Goal: Information Seeking & Learning: Learn about a topic

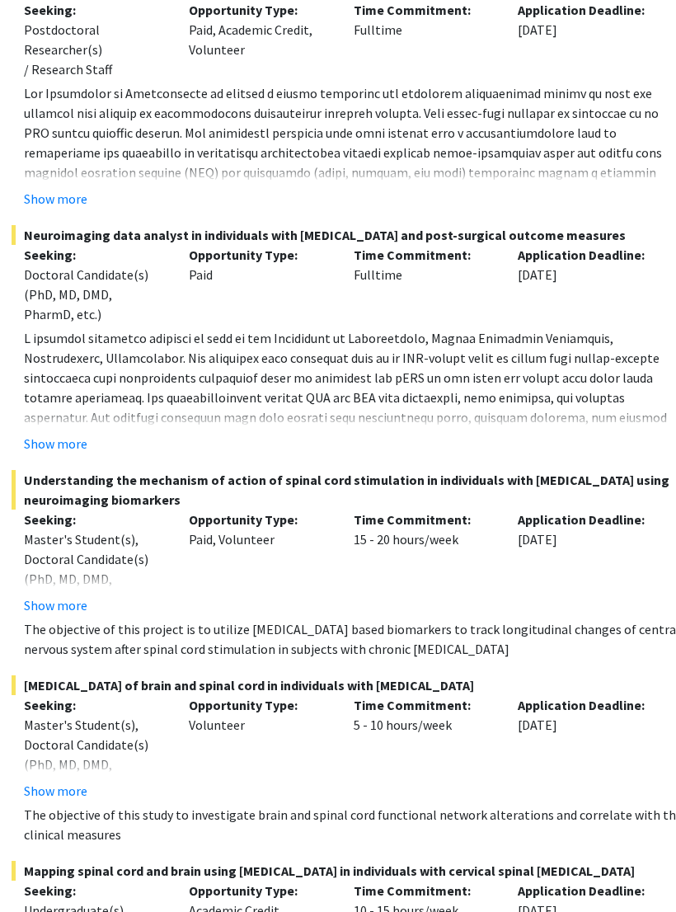
scroll to position [11574, 271]
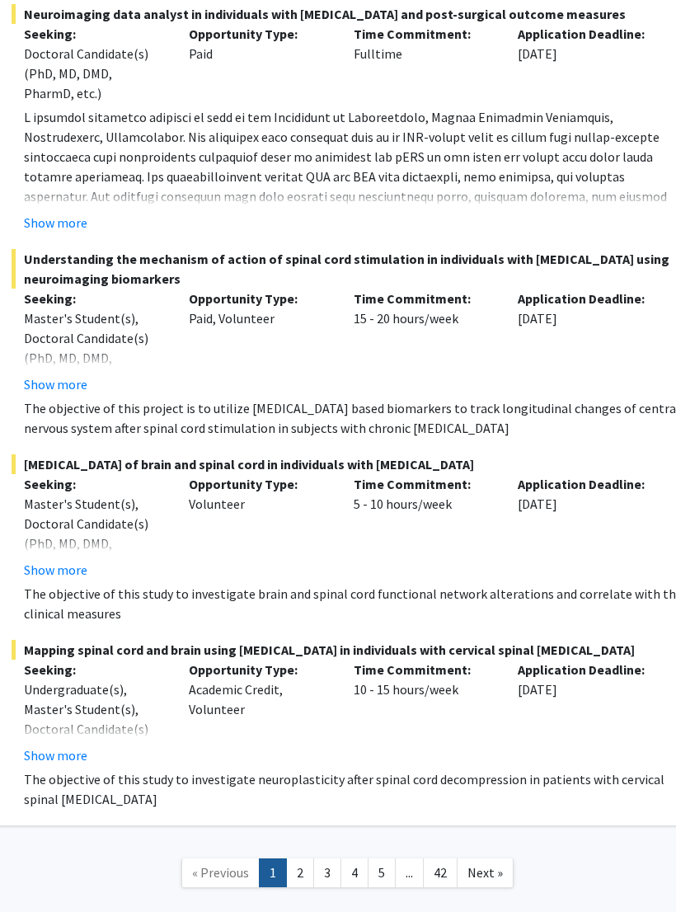
click at [489, 864] on span "Next »" at bounding box center [484, 872] width 35 height 16
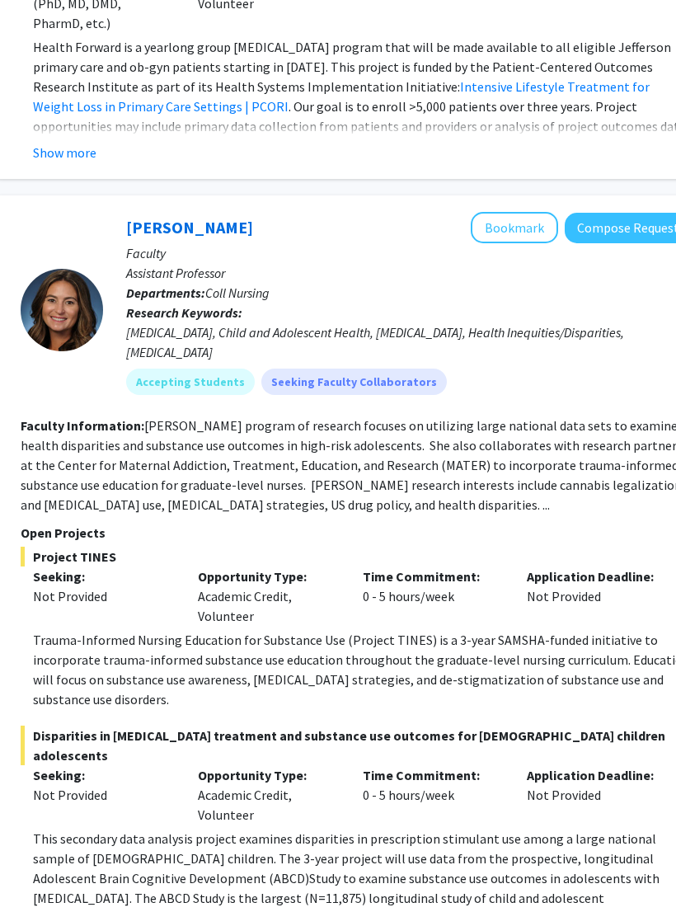
scroll to position [6600, 262]
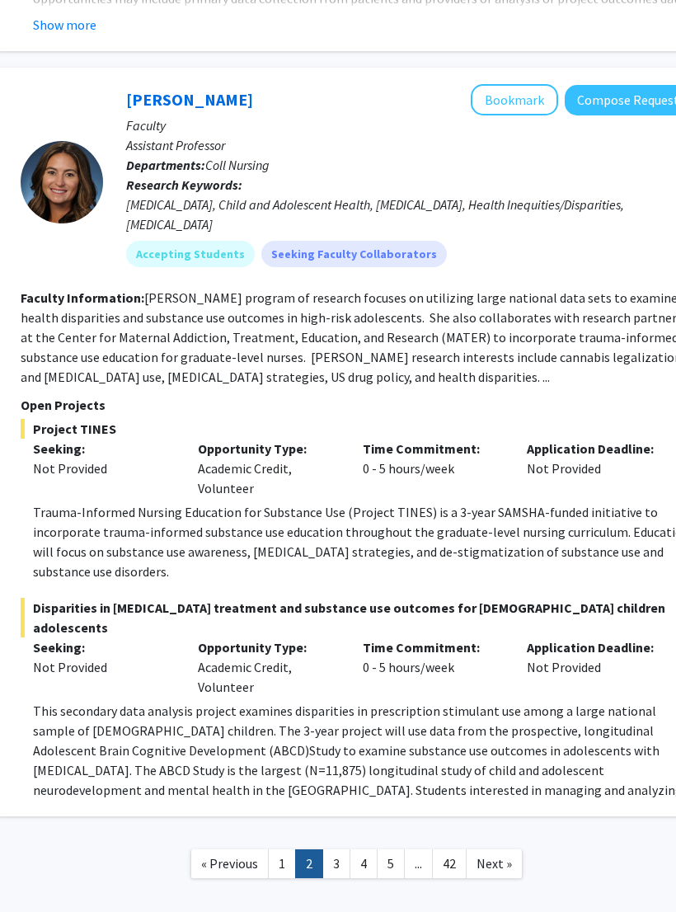
click at [486, 855] on span "Next »" at bounding box center [493, 863] width 35 height 16
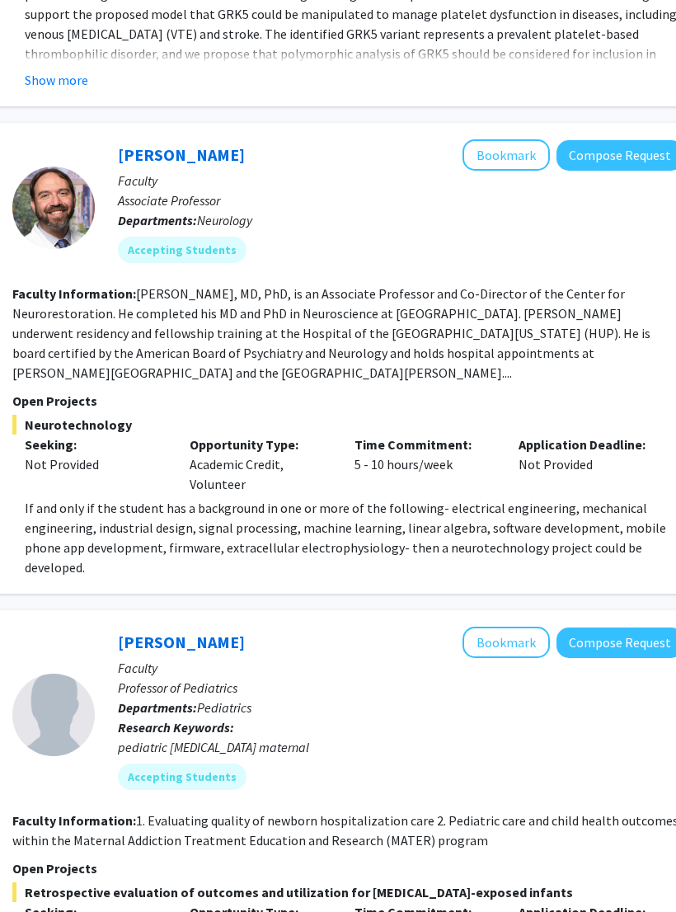
scroll to position [5038, 270]
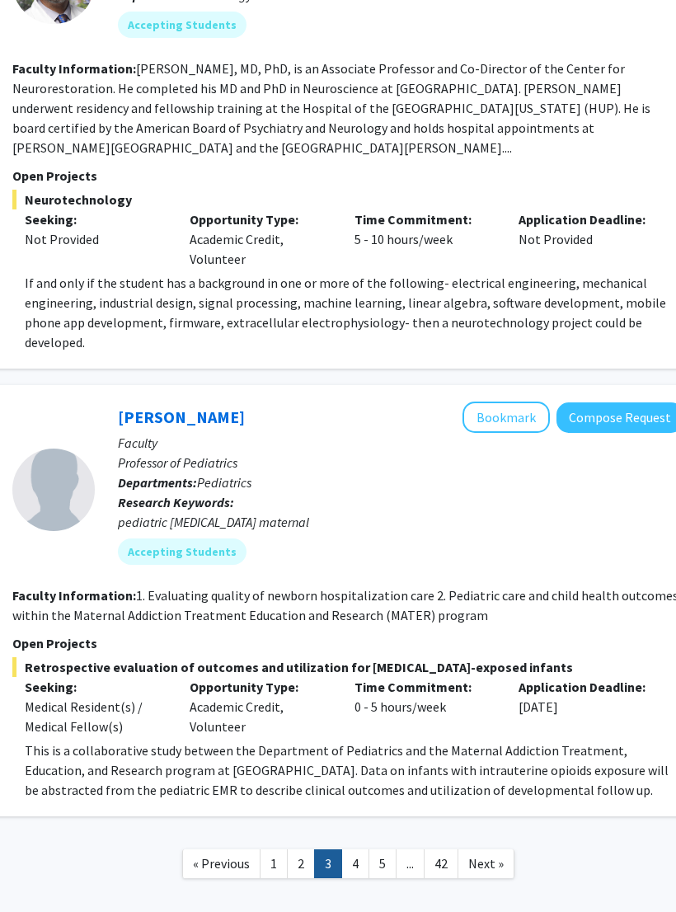
click at [495, 855] on span "Next »" at bounding box center [485, 863] width 35 height 16
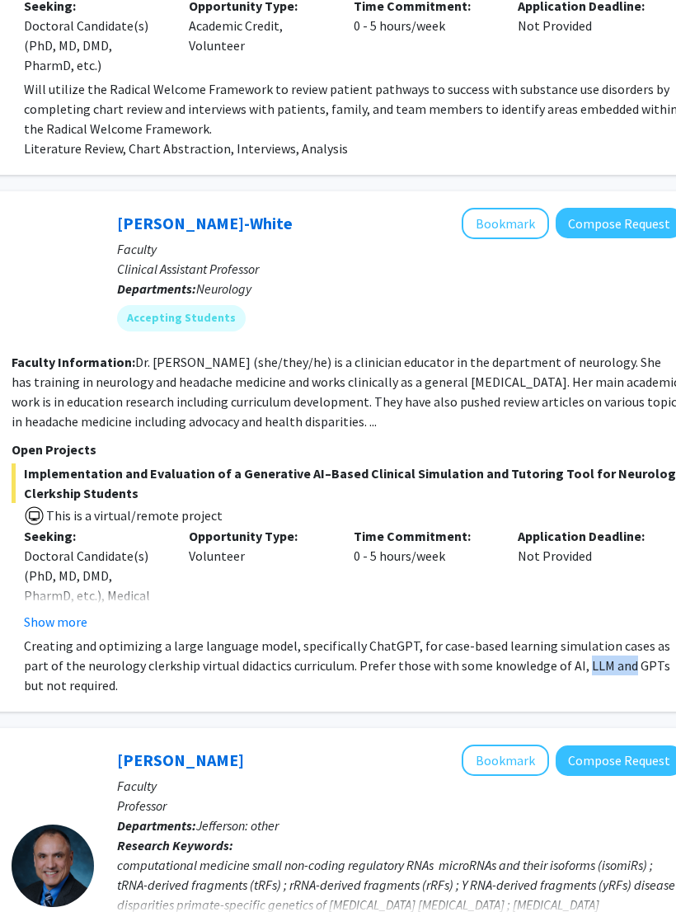
scroll to position [1534, 270]
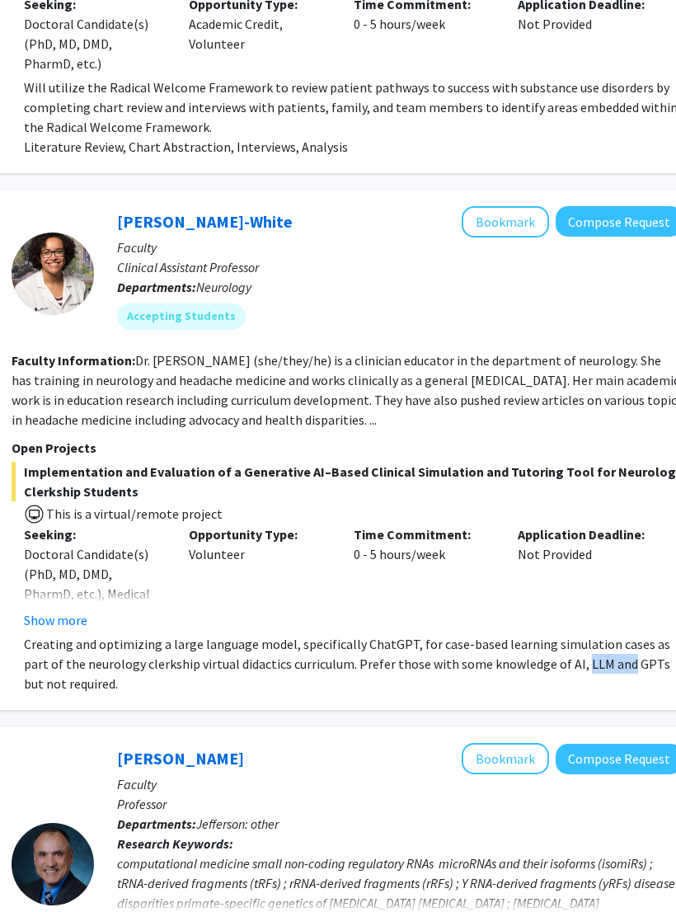
click at [584, 703] on div "Courtney Seebadri-White Bookmark Compose Request Faculty Clinical Assistant Pro…" at bounding box center [347, 450] width 717 height 521
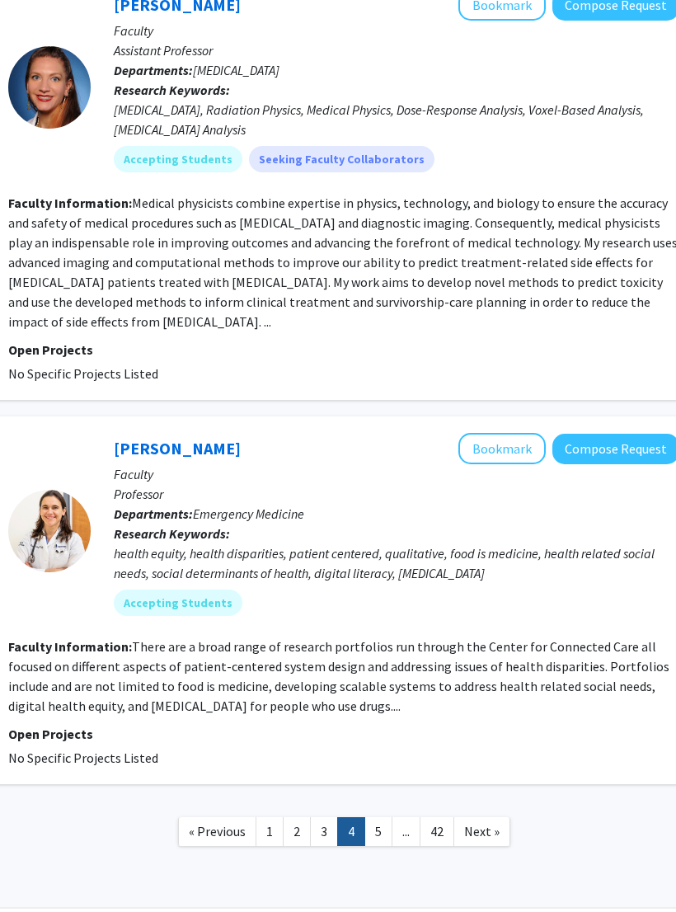
scroll to position [3819, 274]
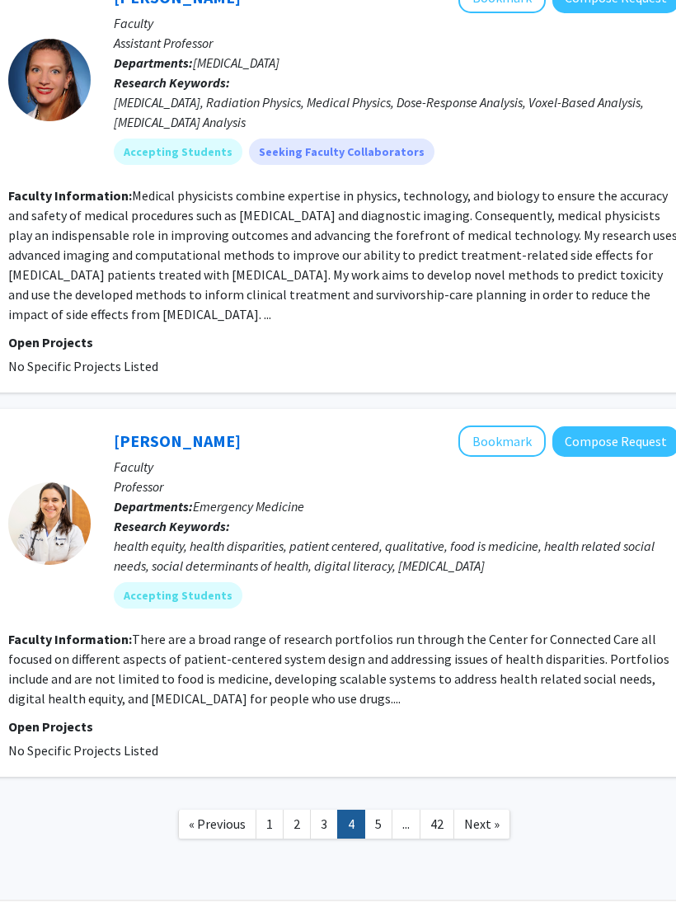
click at [483, 815] on span "Next »" at bounding box center [481, 823] width 35 height 16
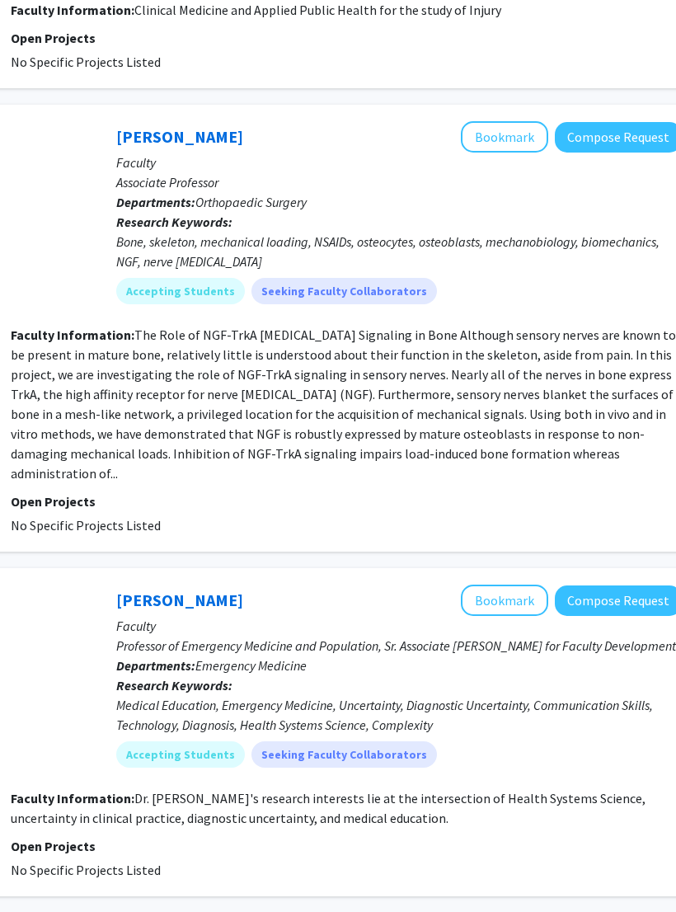
scroll to position [3362, 272]
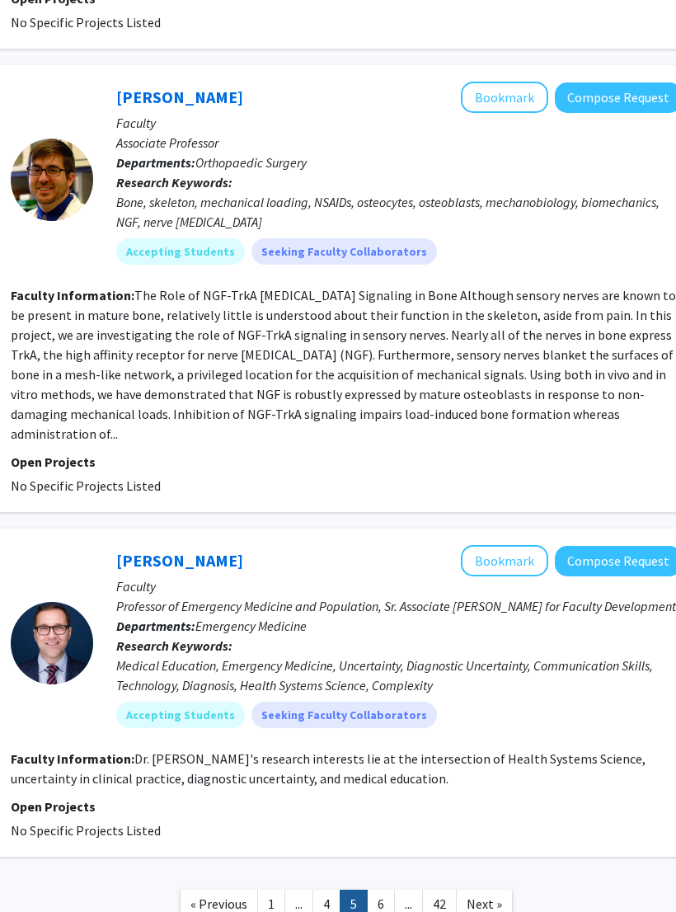
click at [499, 889] on link "Next »" at bounding box center [484, 903] width 57 height 29
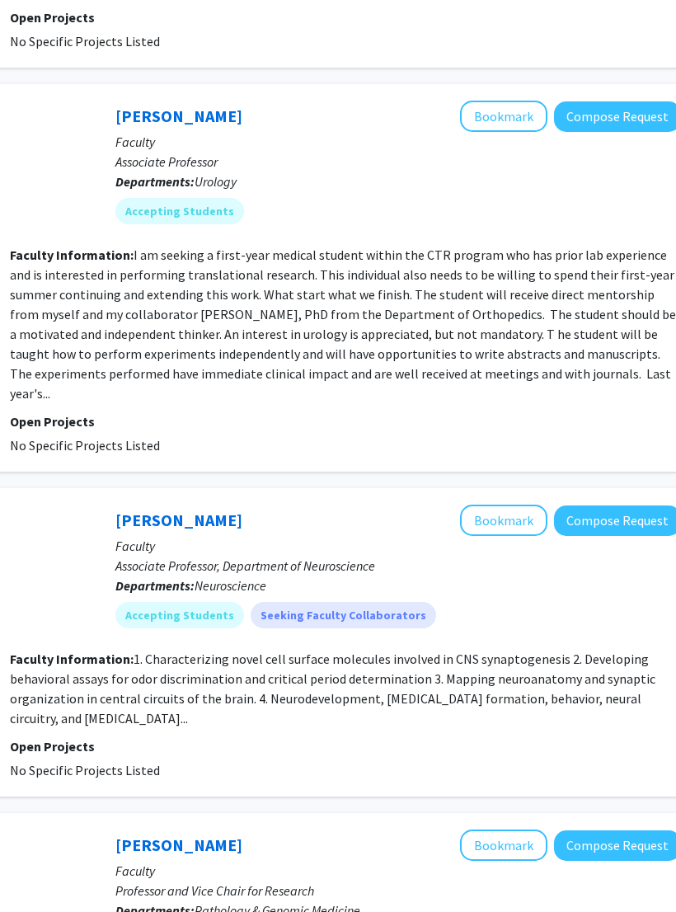
scroll to position [1013, 272]
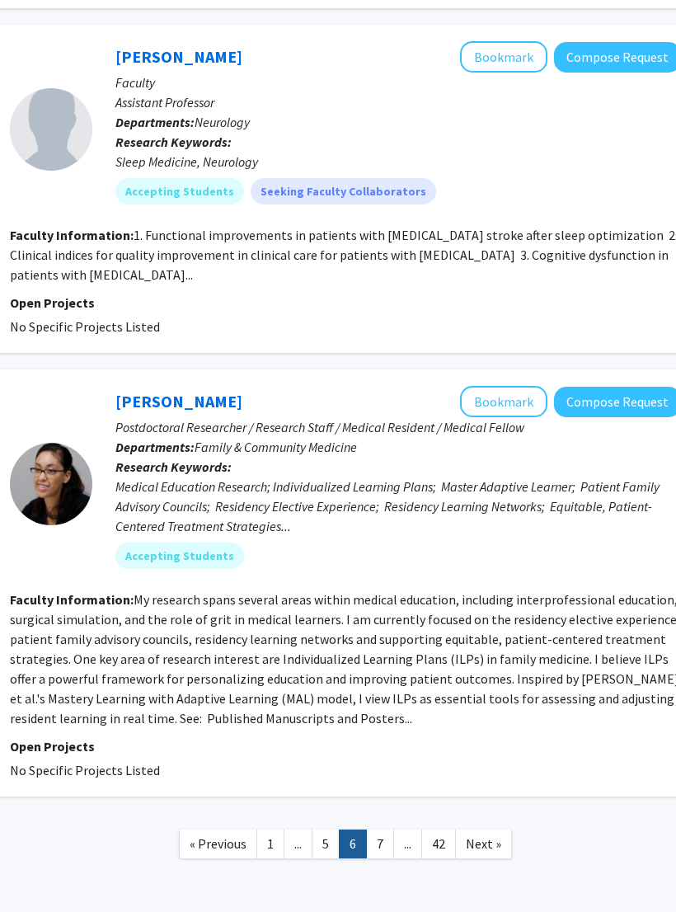
click at [484, 829] on link "Next »" at bounding box center [483, 843] width 57 height 29
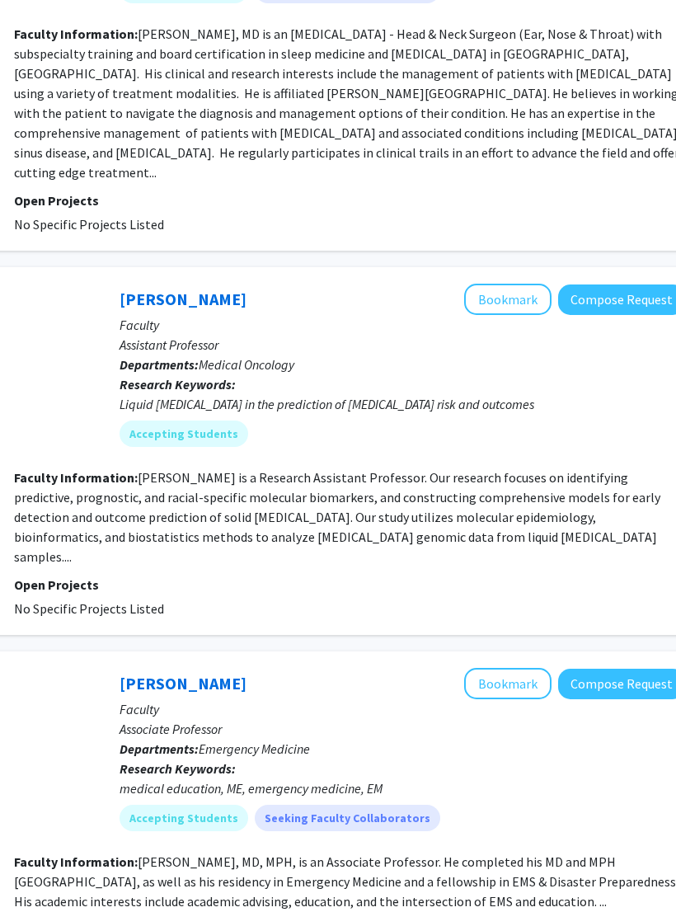
scroll to position [3499, 269]
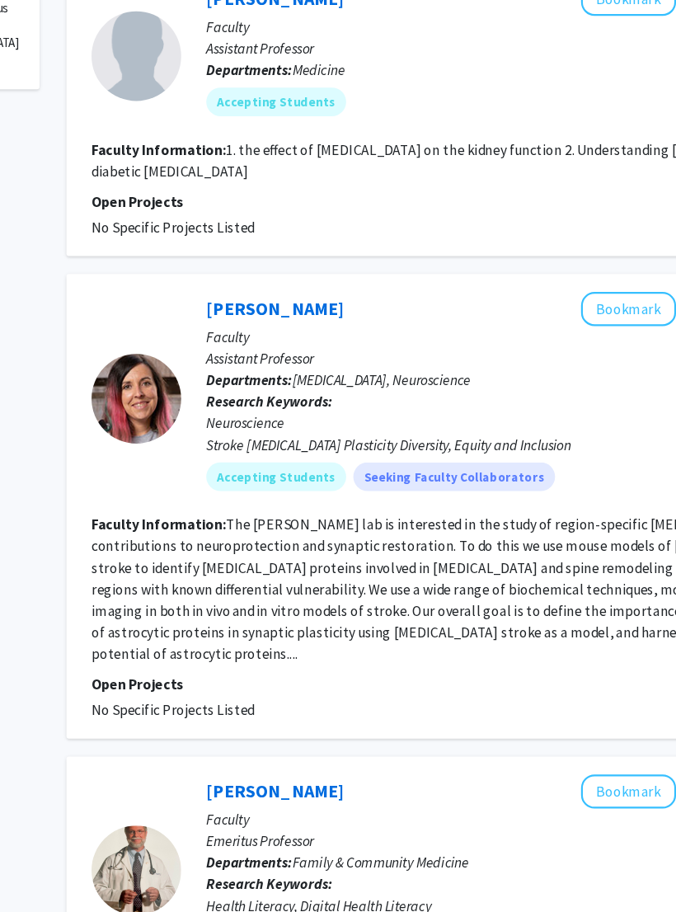
scroll to position [654, 157]
click at [306, 349] on p "Faculty" at bounding box center [515, 359] width 566 height 20
click at [304, 322] on link "[PERSON_NAME]" at bounding box center [295, 332] width 127 height 21
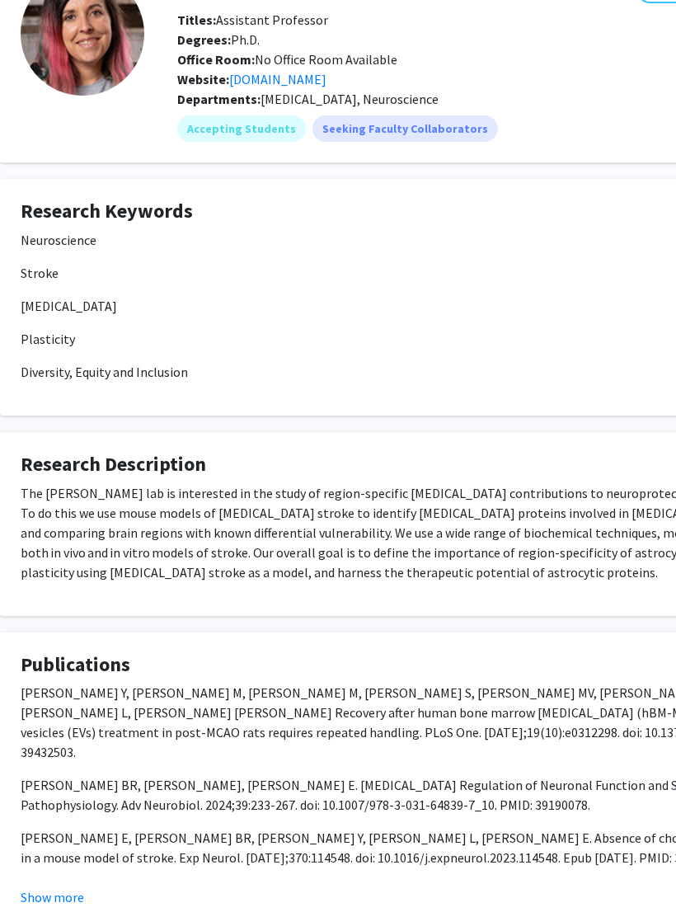
scroll to position [0, 53]
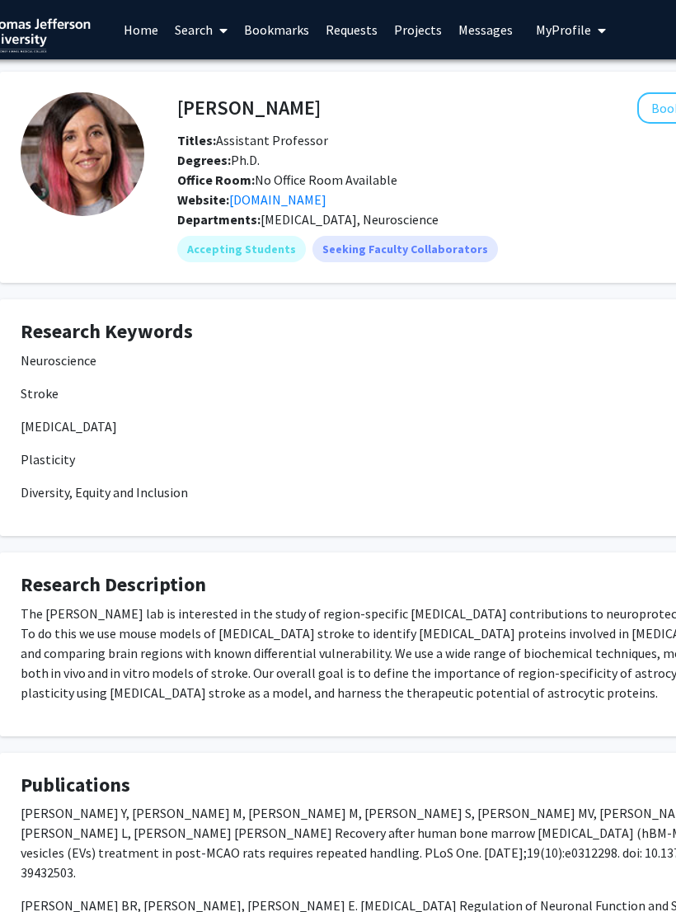
click at [327, 204] on link "[DOMAIN_NAME]" at bounding box center [278, 199] width 97 height 16
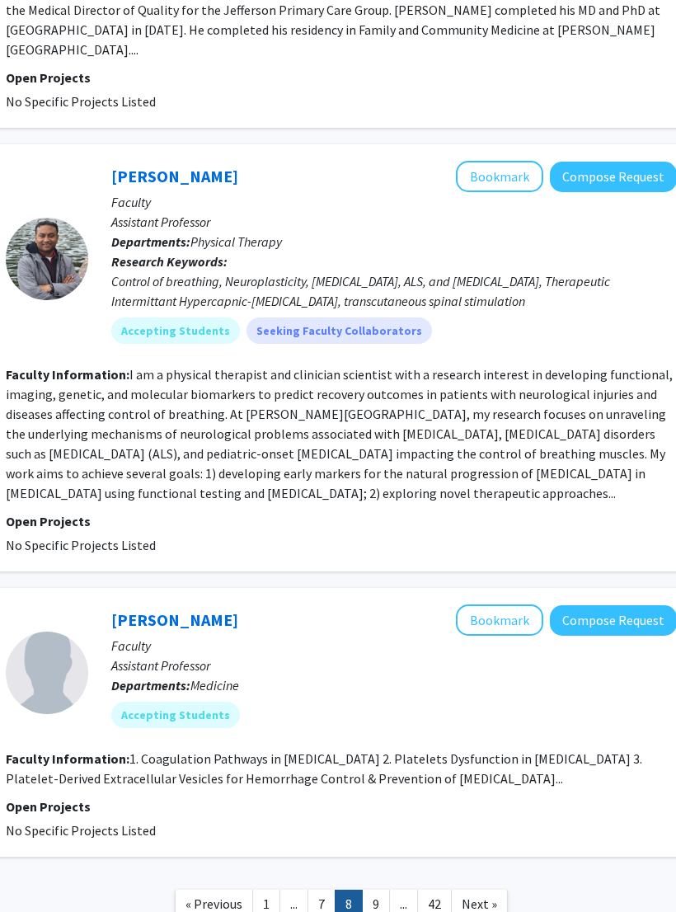
scroll to position [3118, 276]
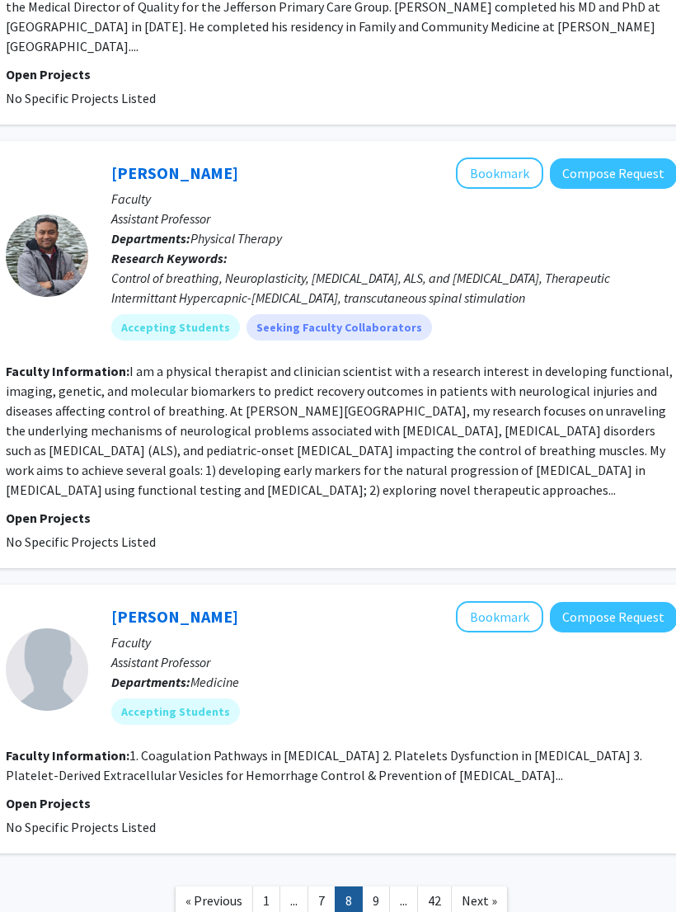
click at [493, 892] on span "Next »" at bounding box center [479, 900] width 35 height 16
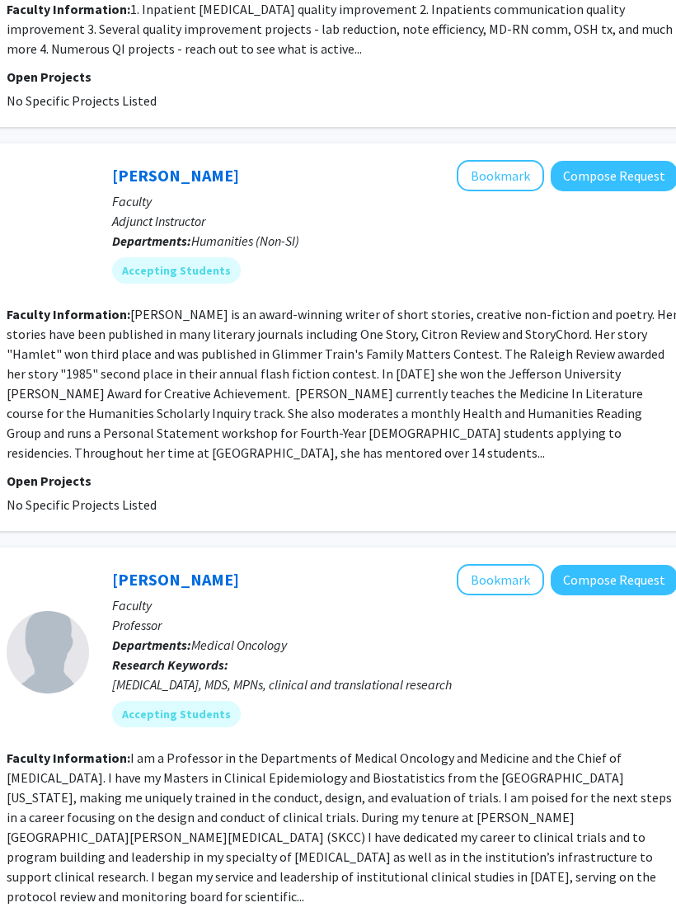
scroll to position [3202, 275]
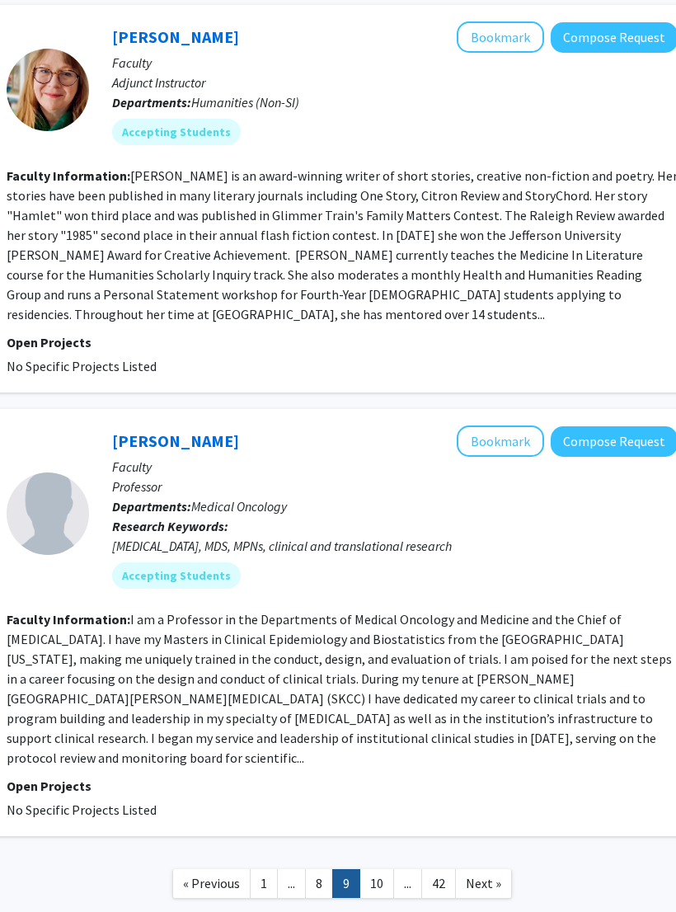
click at [502, 869] on link "Next »" at bounding box center [483, 883] width 57 height 29
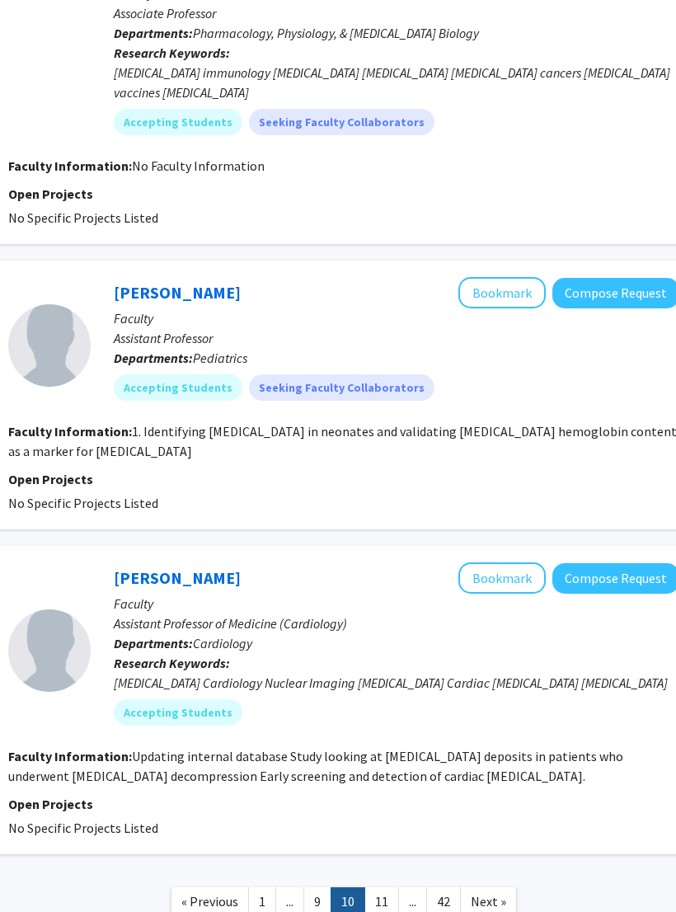
scroll to position [2799, 275]
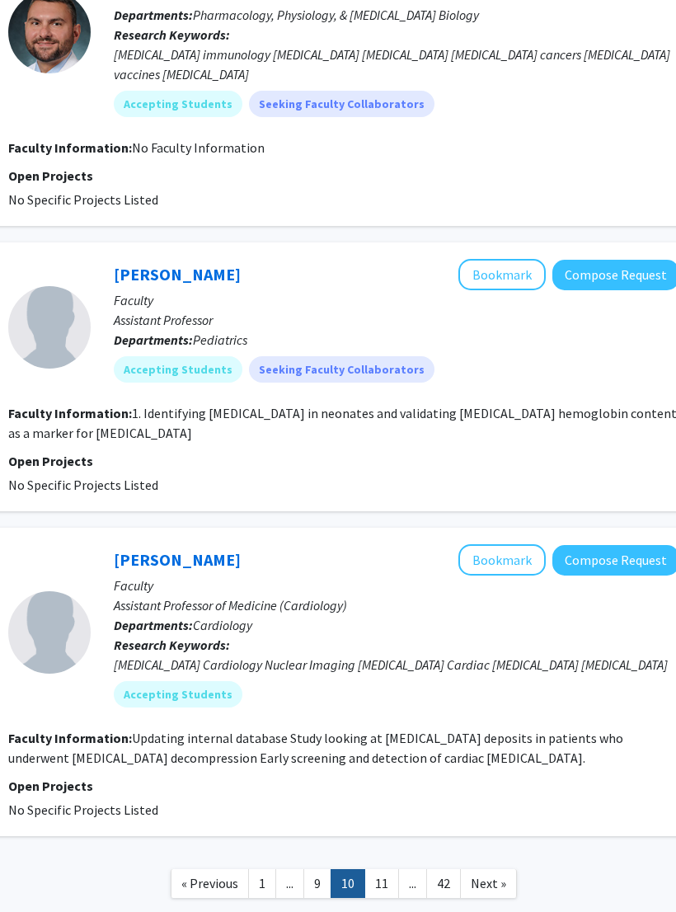
click at [495, 875] on span "Next »" at bounding box center [488, 883] width 35 height 16
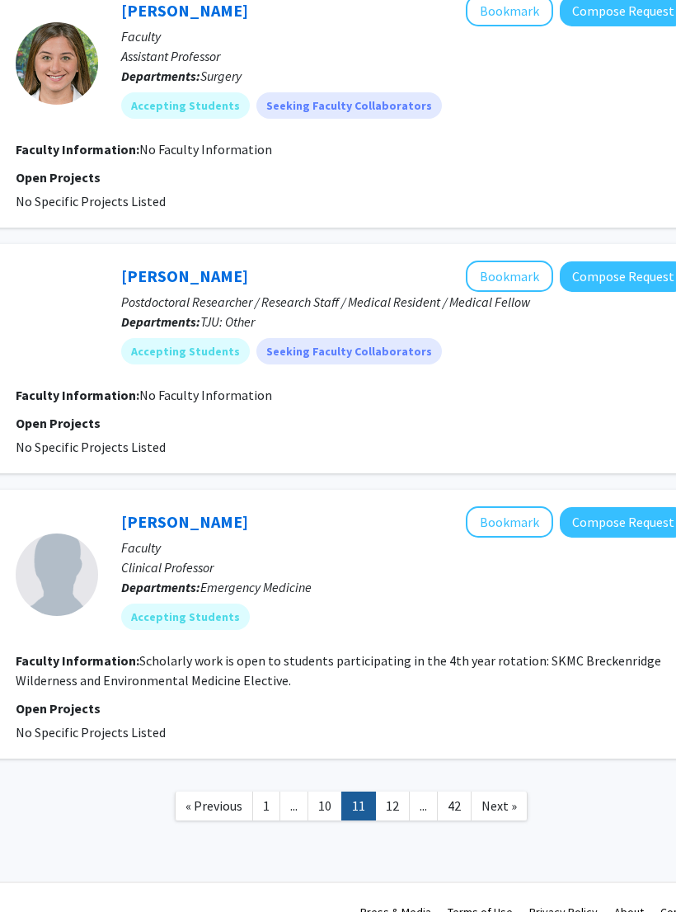
scroll to position [2404, 266]
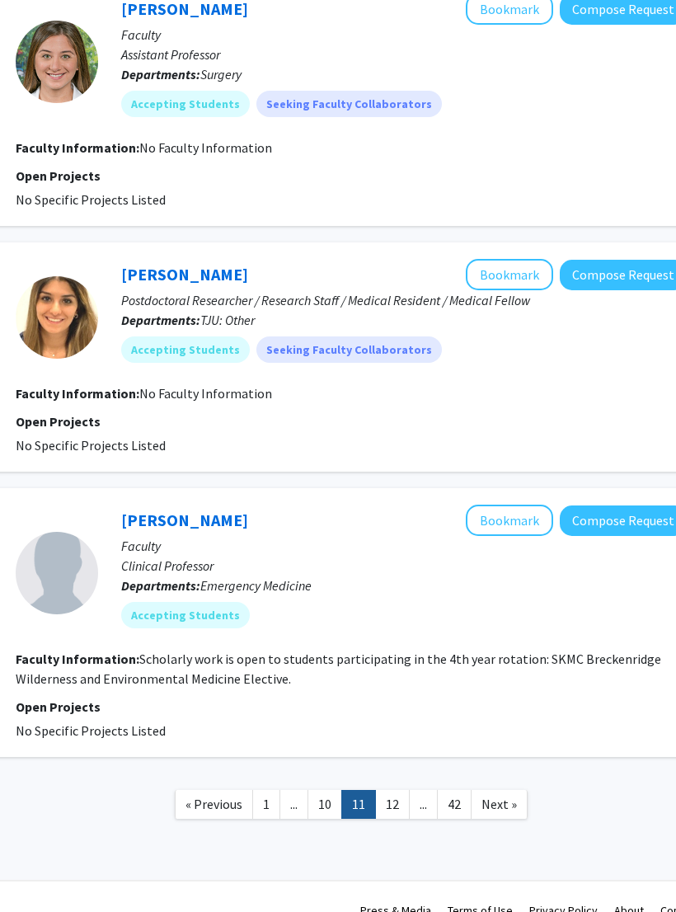
click at [511, 805] on span "Next »" at bounding box center [498, 804] width 35 height 16
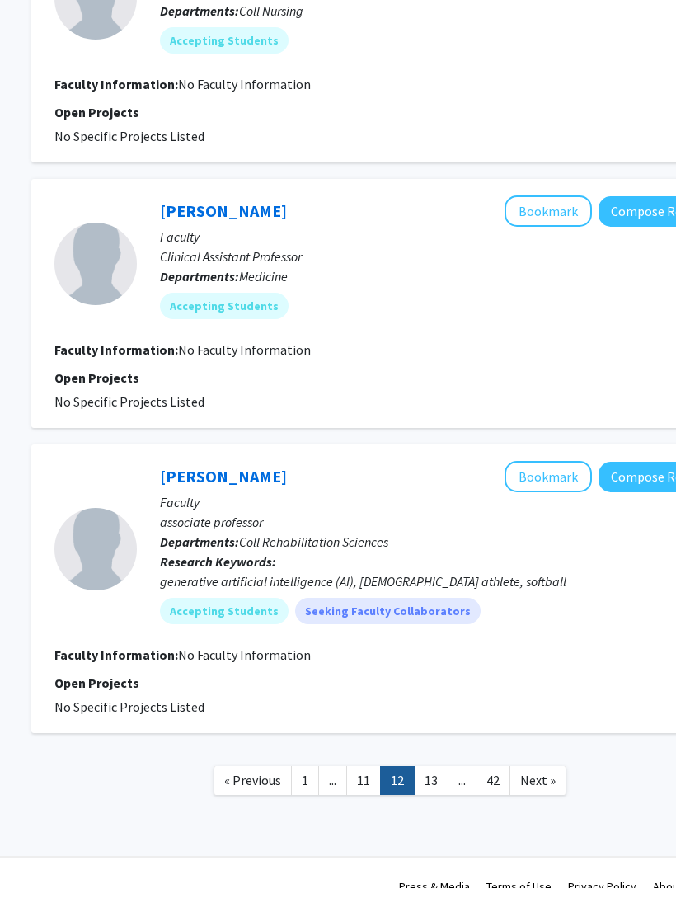
scroll to position [2087, 228]
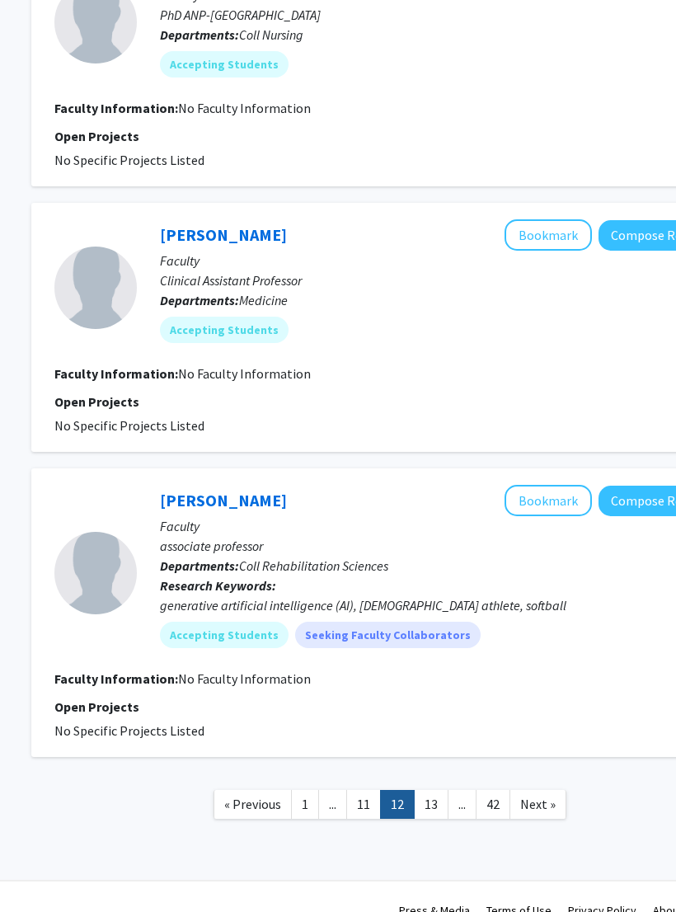
click at [539, 803] on span "Next »" at bounding box center [537, 804] width 35 height 16
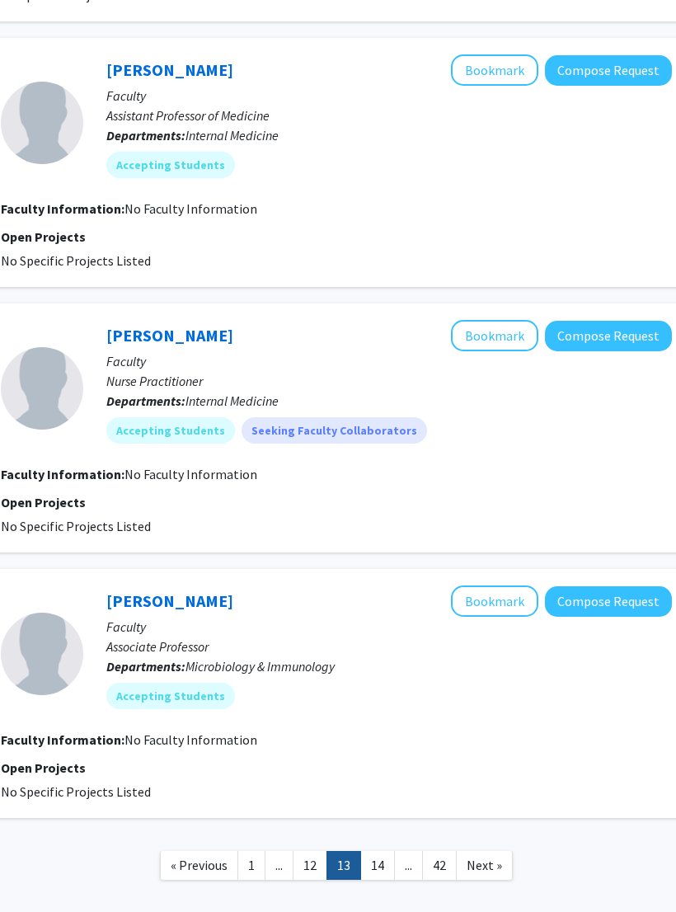
scroll to position [1988, 281]
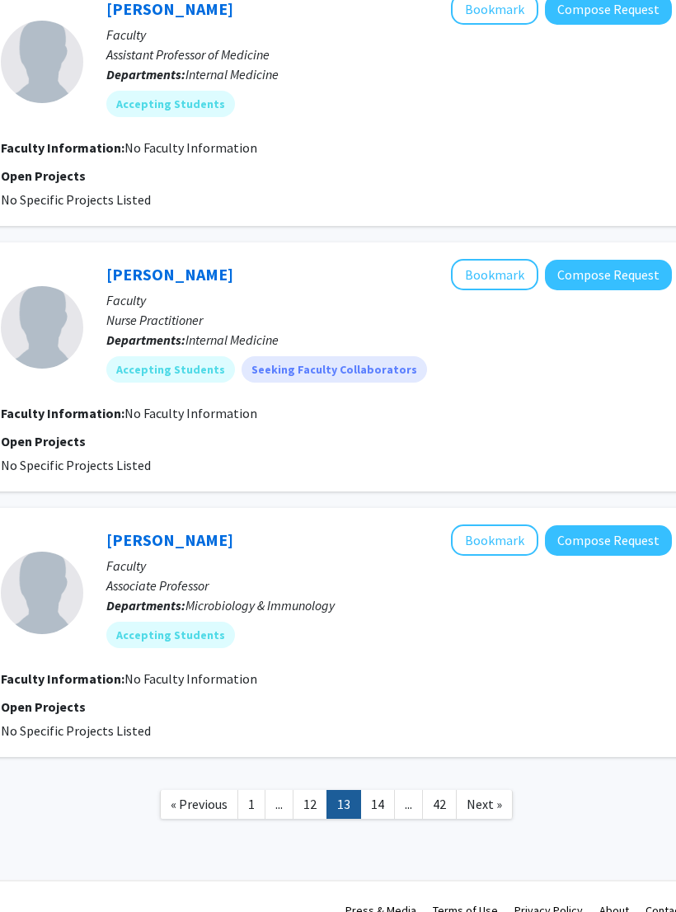
click at [474, 807] on span "Next »" at bounding box center [484, 804] width 35 height 16
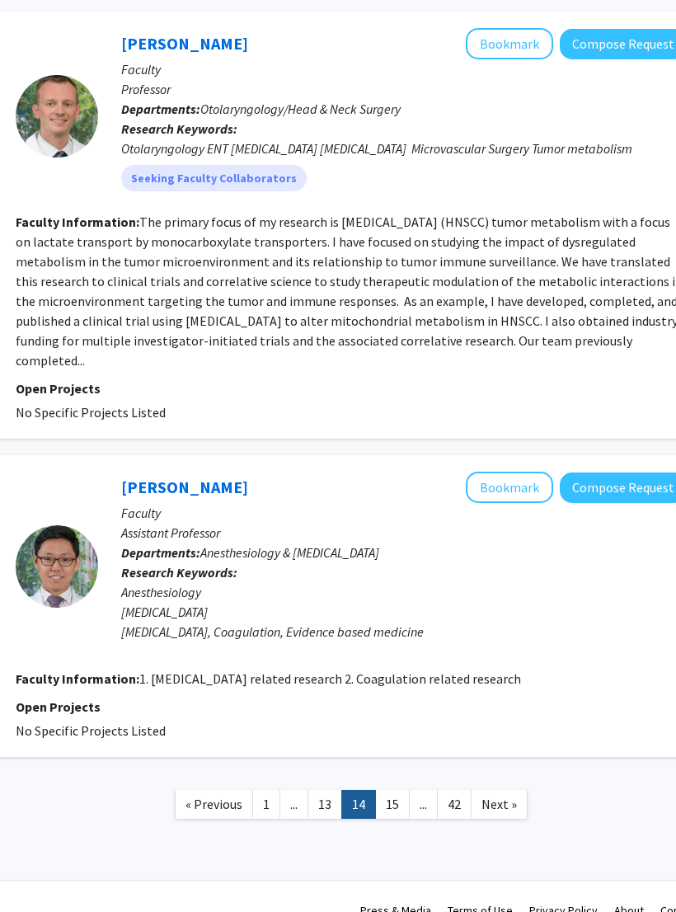
scroll to position [2219, 265]
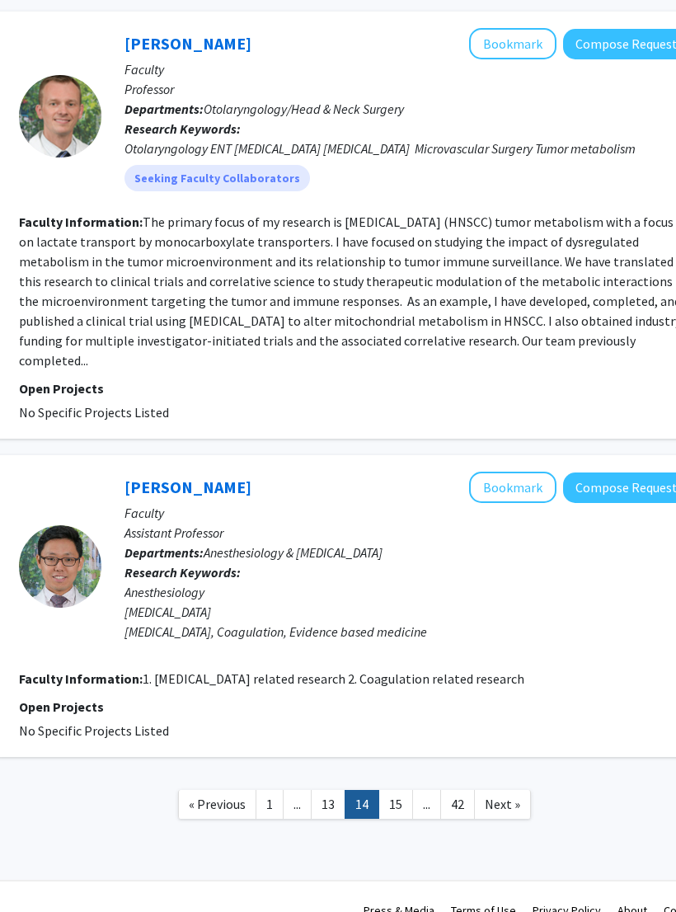
click at [509, 802] on span "Next »" at bounding box center [502, 804] width 35 height 16
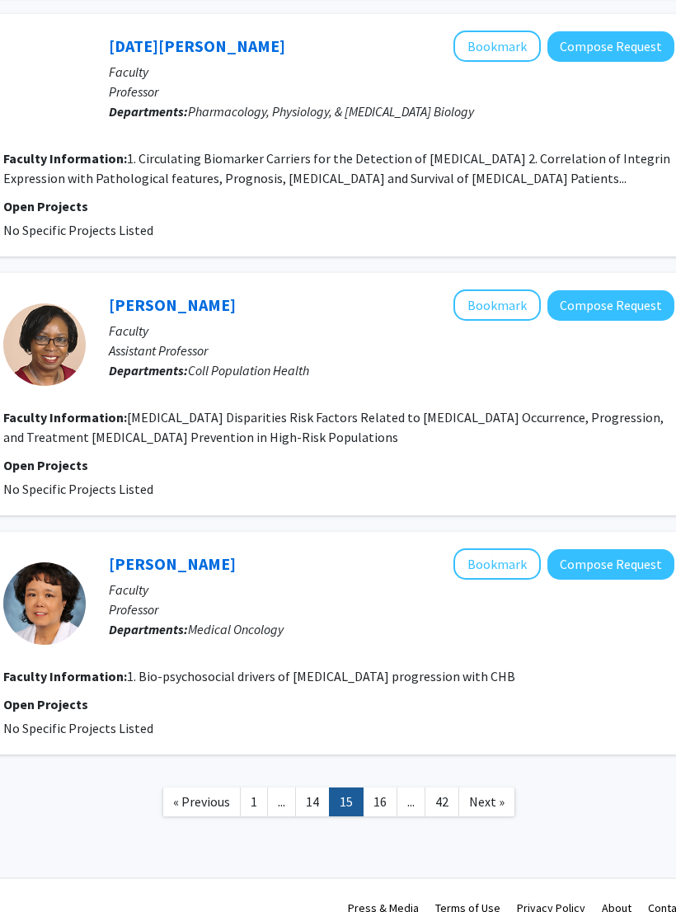
scroll to position [2186, 279]
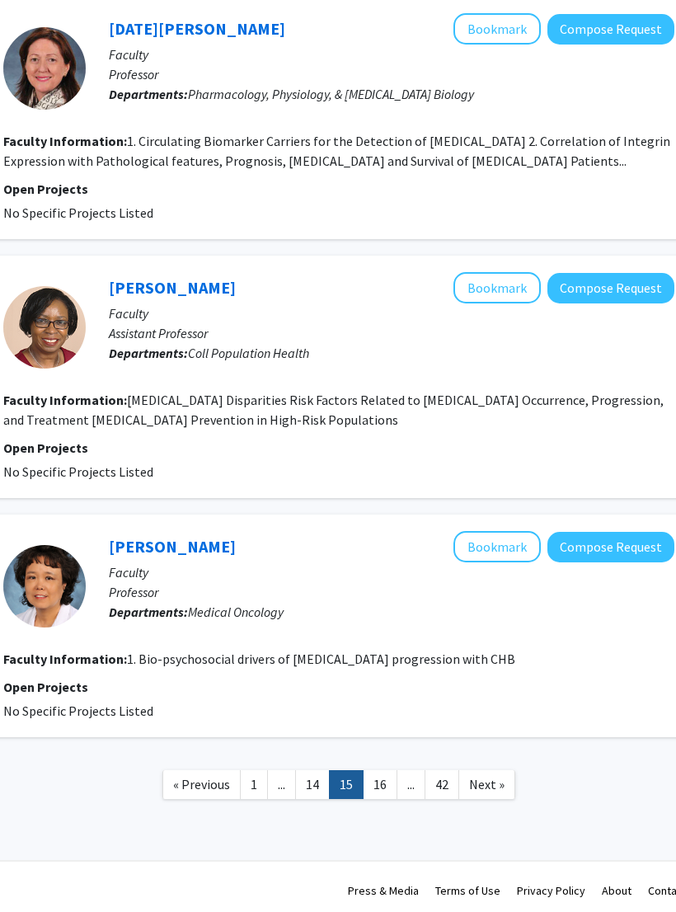
click at [486, 799] on link "Next »" at bounding box center [486, 784] width 57 height 29
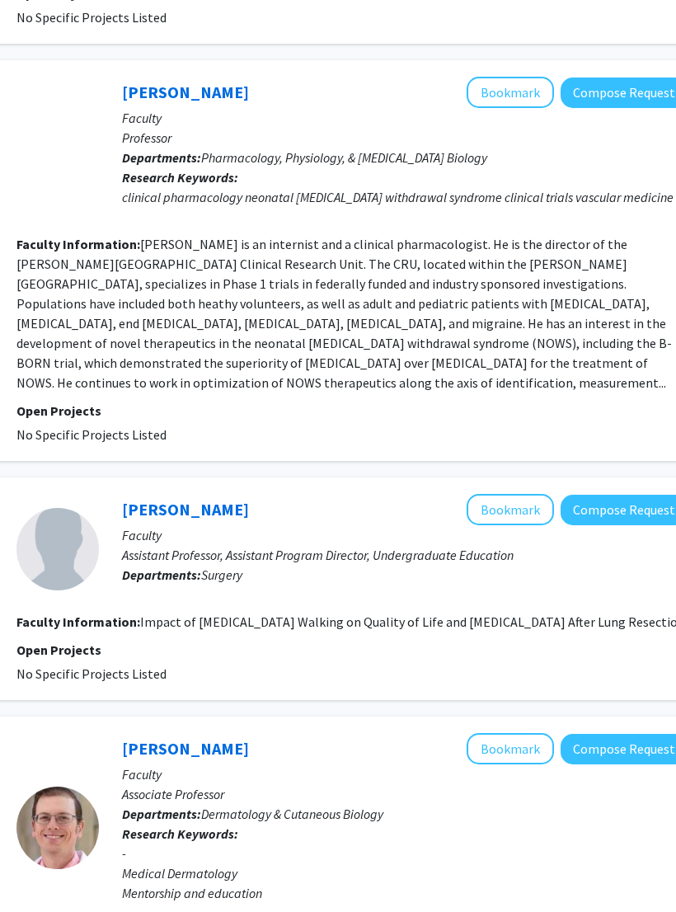
scroll to position [2516, 266]
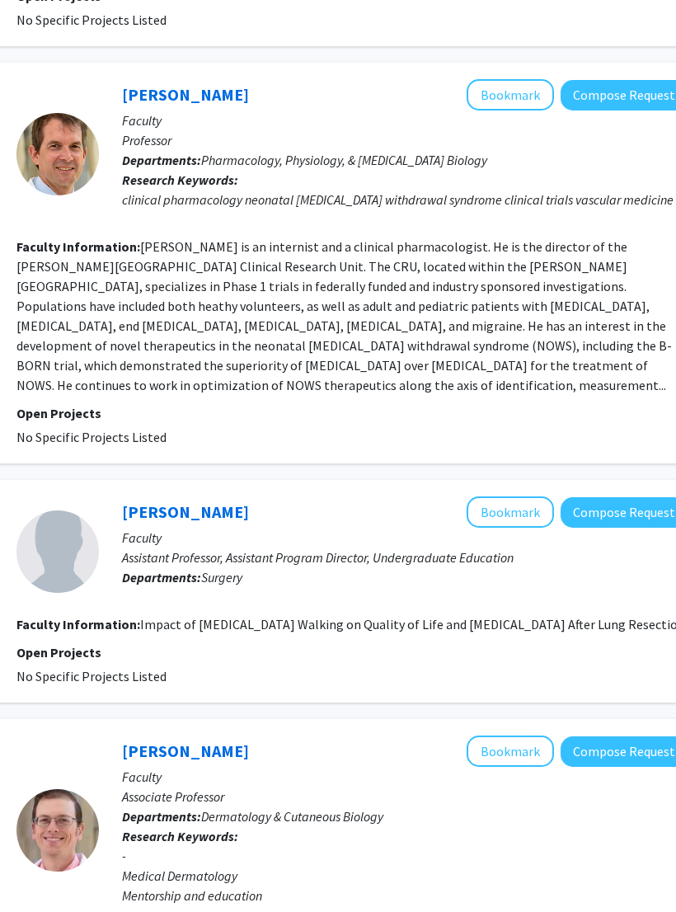
click at [167, 84] on link "Walter Kraft" at bounding box center [185, 94] width 127 height 21
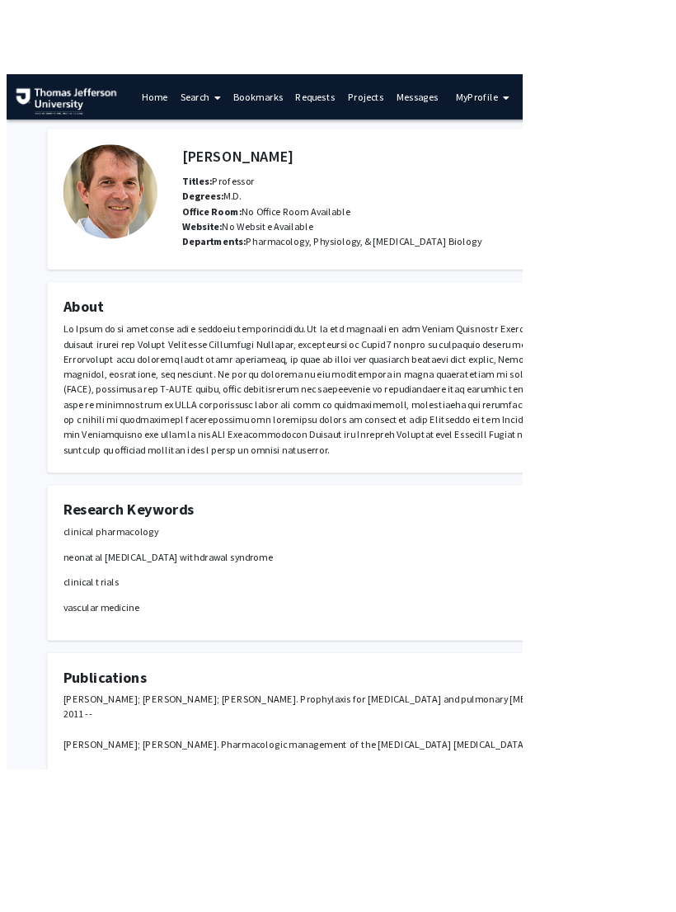
scroll to position [3, 15]
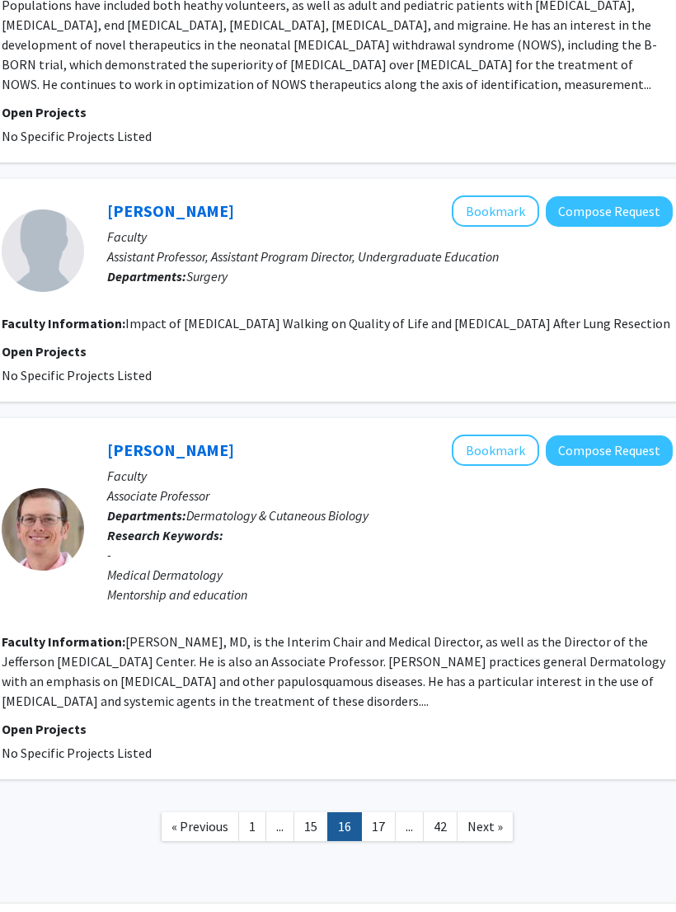
scroll to position [2819, 281]
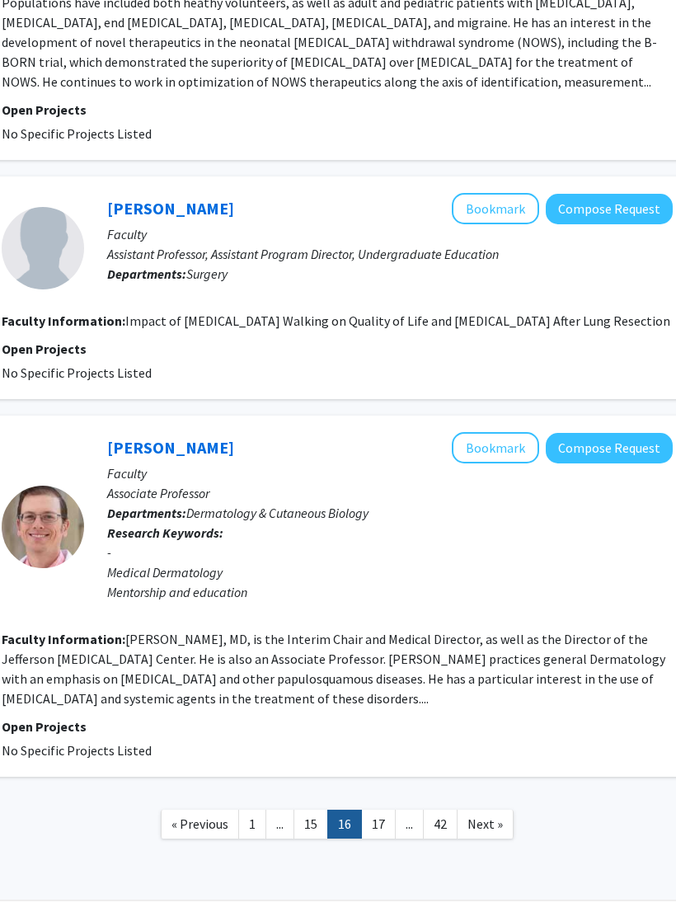
click at [476, 815] on span "Next »" at bounding box center [484, 823] width 35 height 16
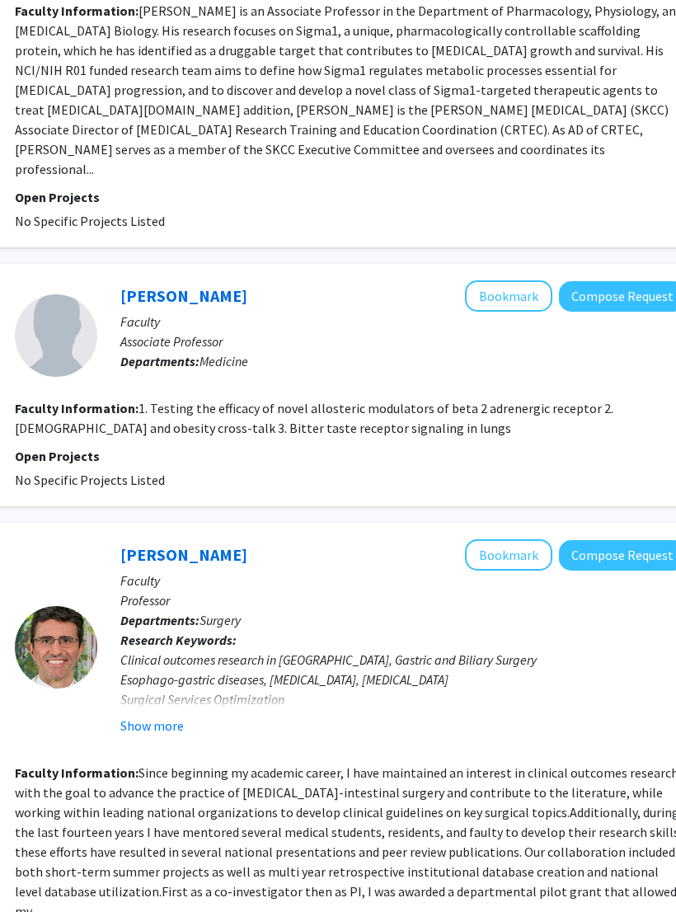
scroll to position [3294, 267]
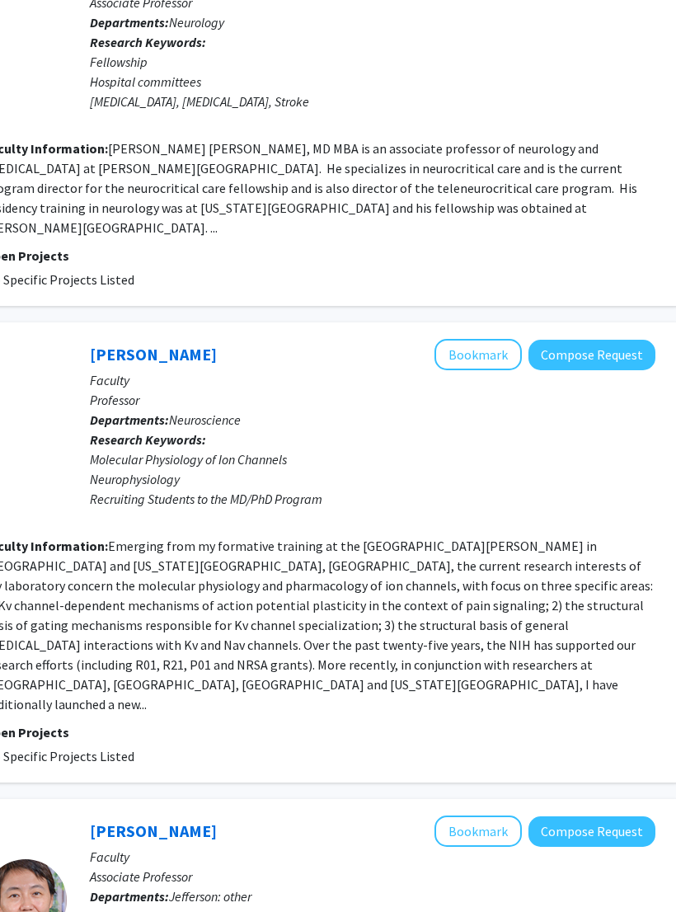
scroll to position [1472, 295]
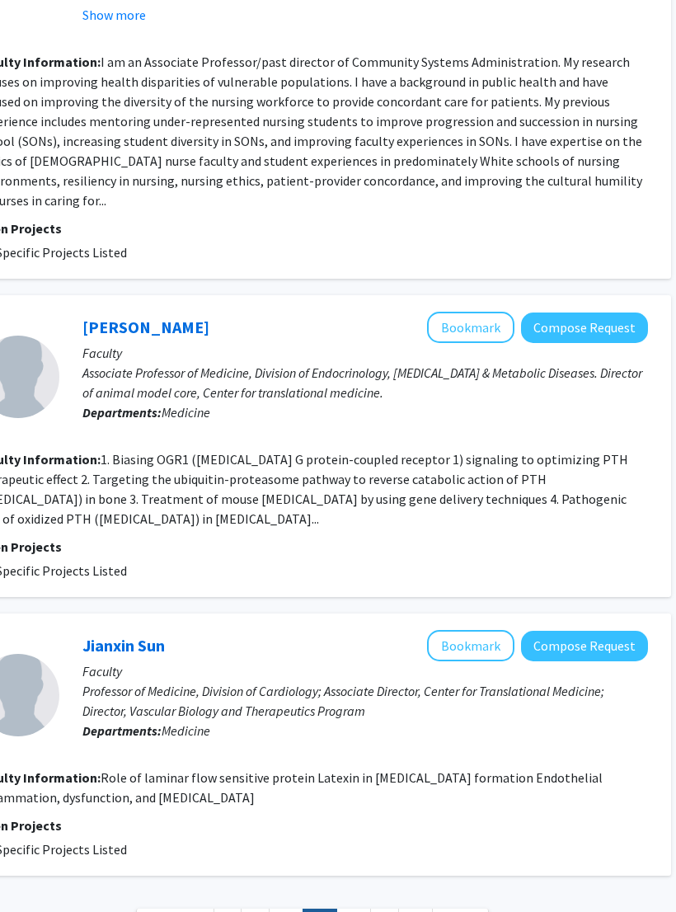
click at [453, 911] on span "Next »" at bounding box center [460, 922] width 35 height 16
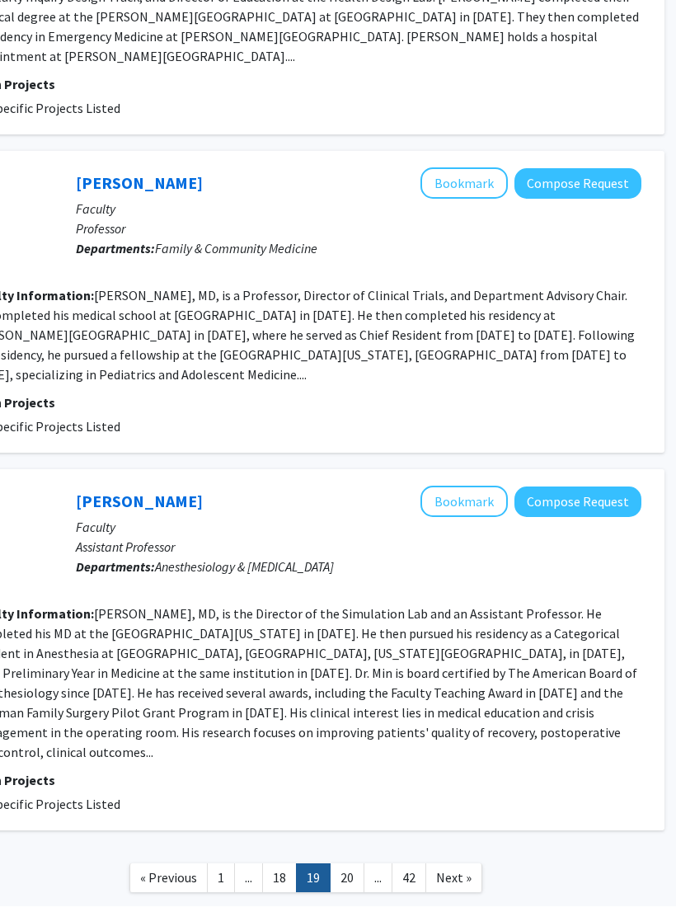
scroll to position [2516, 313]
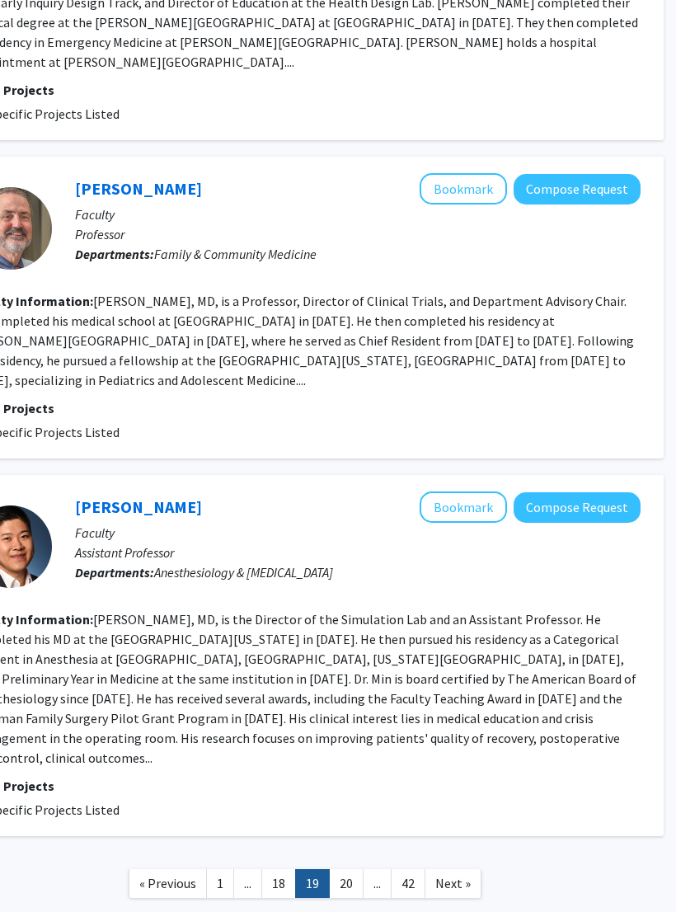
click at [445, 875] on span "Next »" at bounding box center [452, 883] width 35 height 16
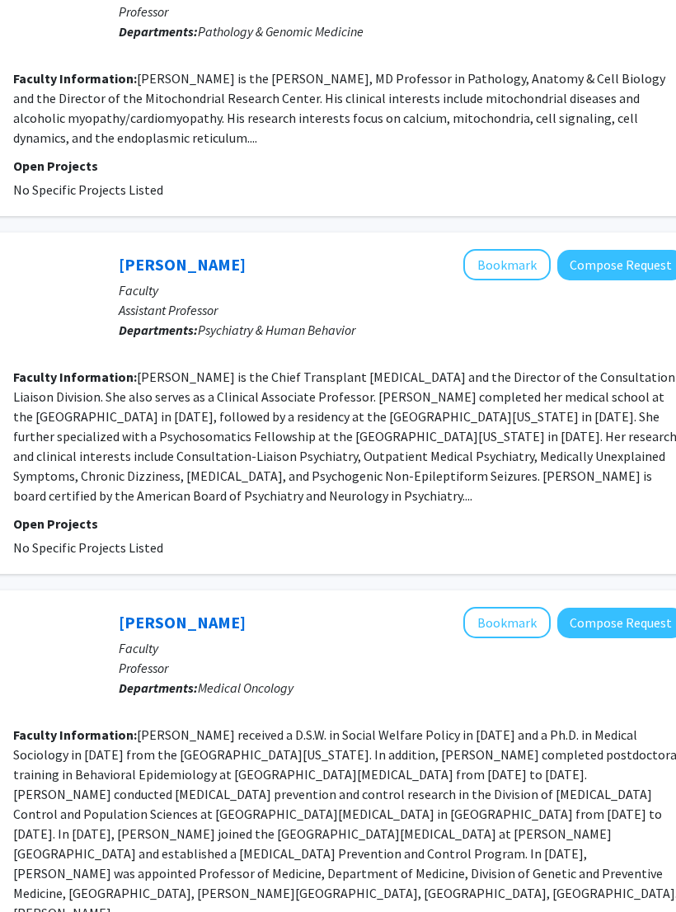
scroll to position [2638, 272]
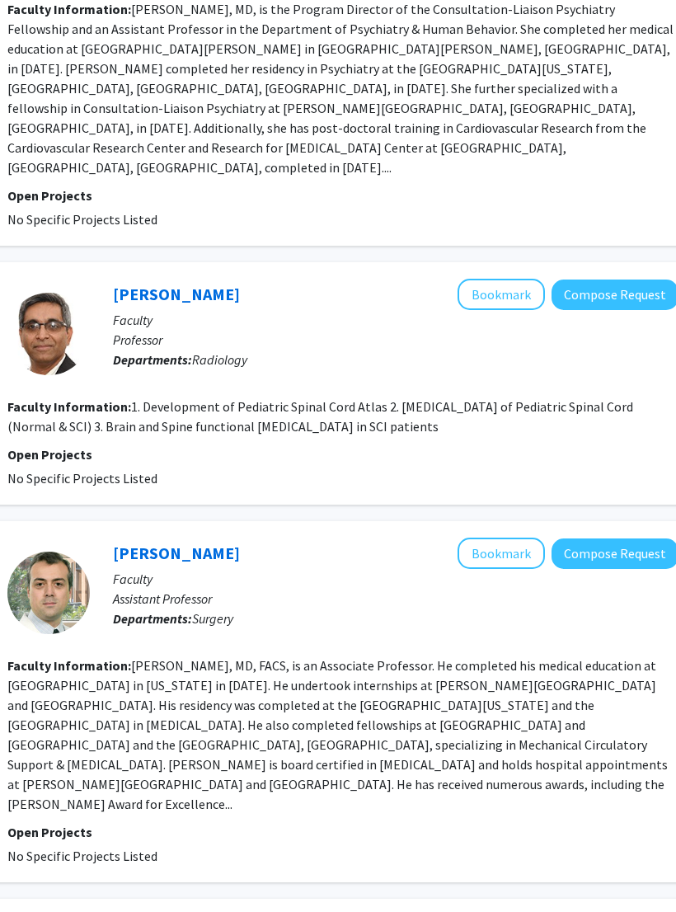
scroll to position [2641, 275]
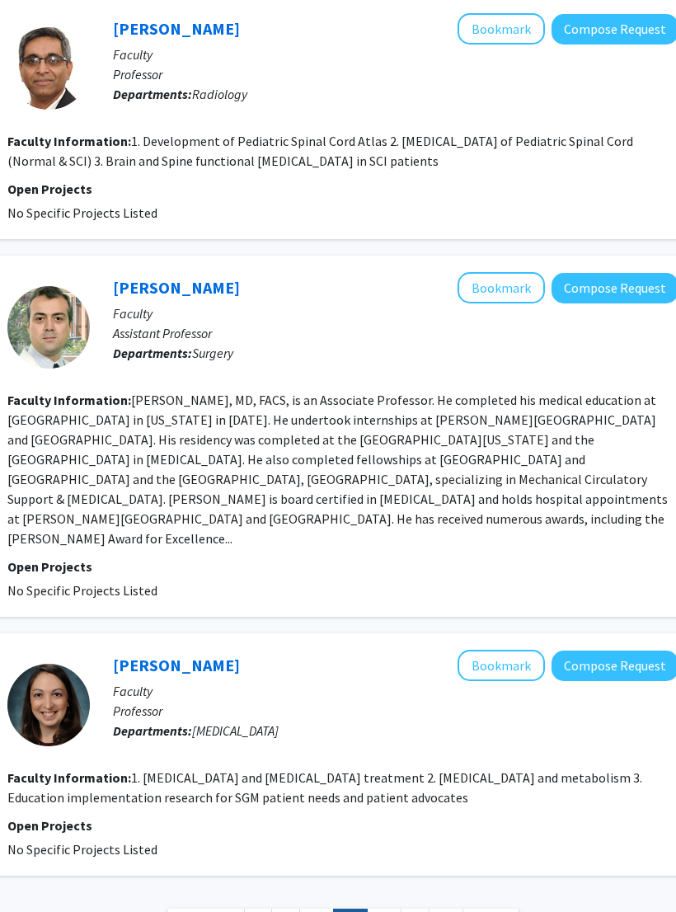
click at [498, 908] on link "Next »" at bounding box center [490, 922] width 57 height 29
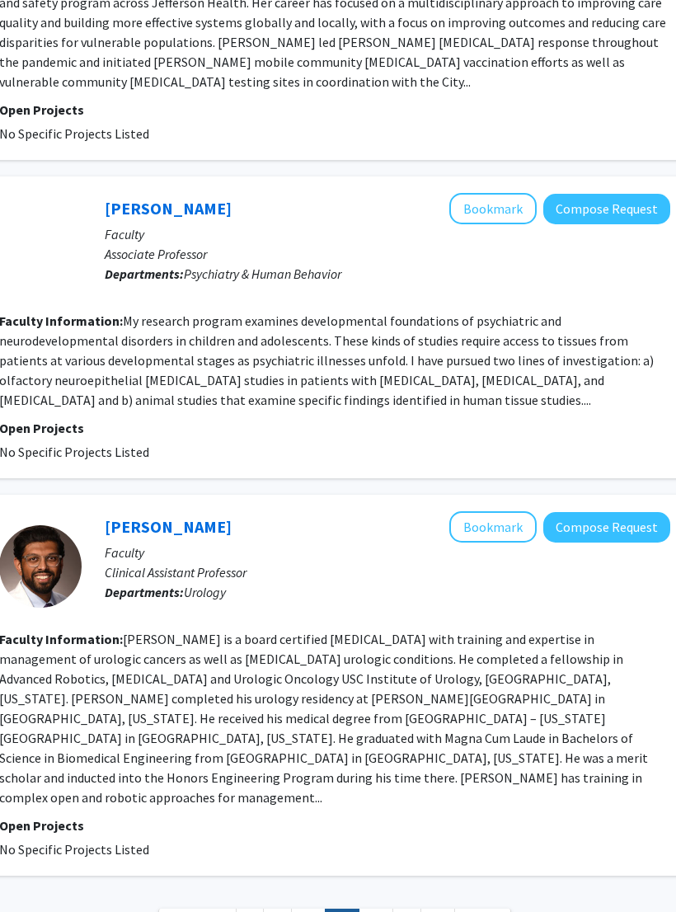
scroll to position [2773, 284]
click at [477, 911] on span "Next »" at bounding box center [482, 922] width 35 height 16
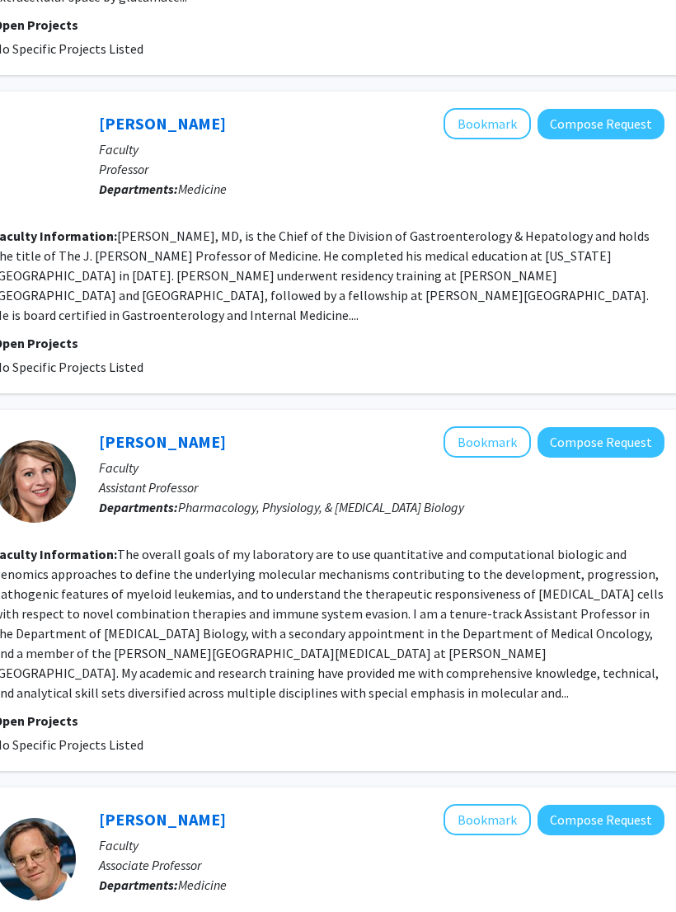
scroll to position [1863, 313]
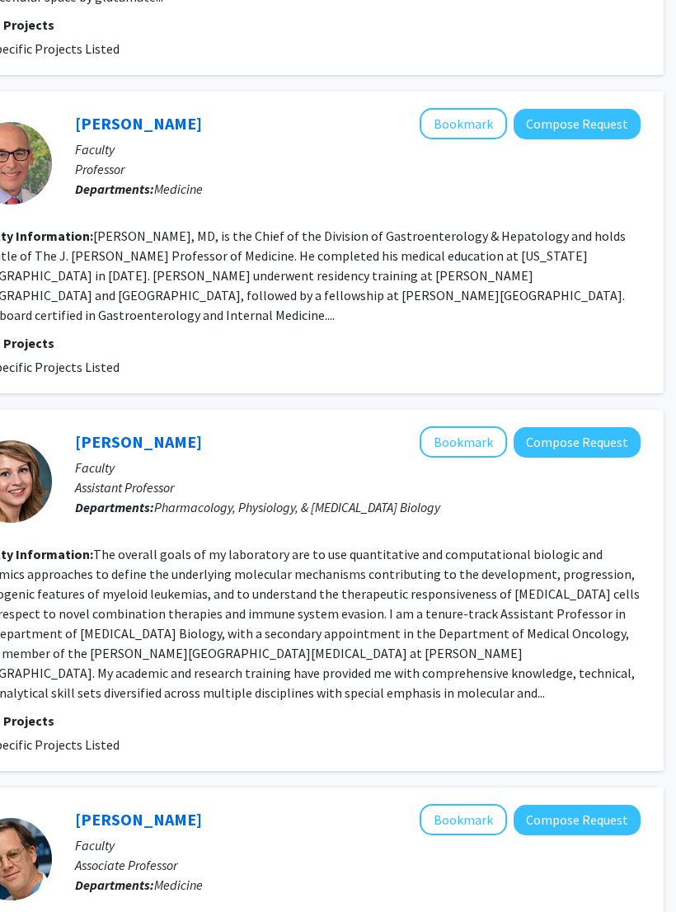
click at [96, 432] on link "Sara Meyer" at bounding box center [138, 442] width 127 height 21
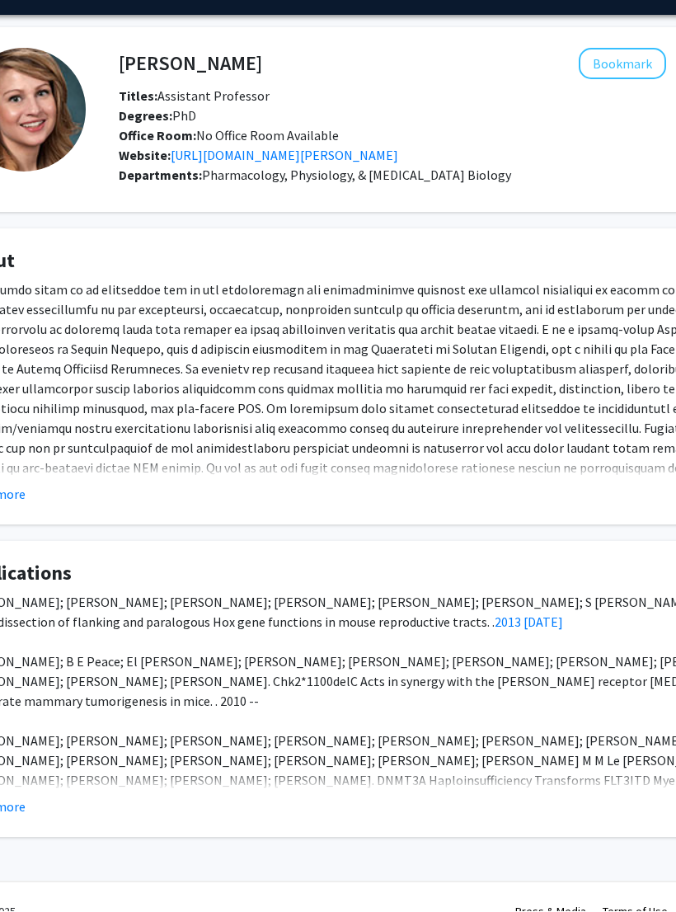
scroll to position [44, 0]
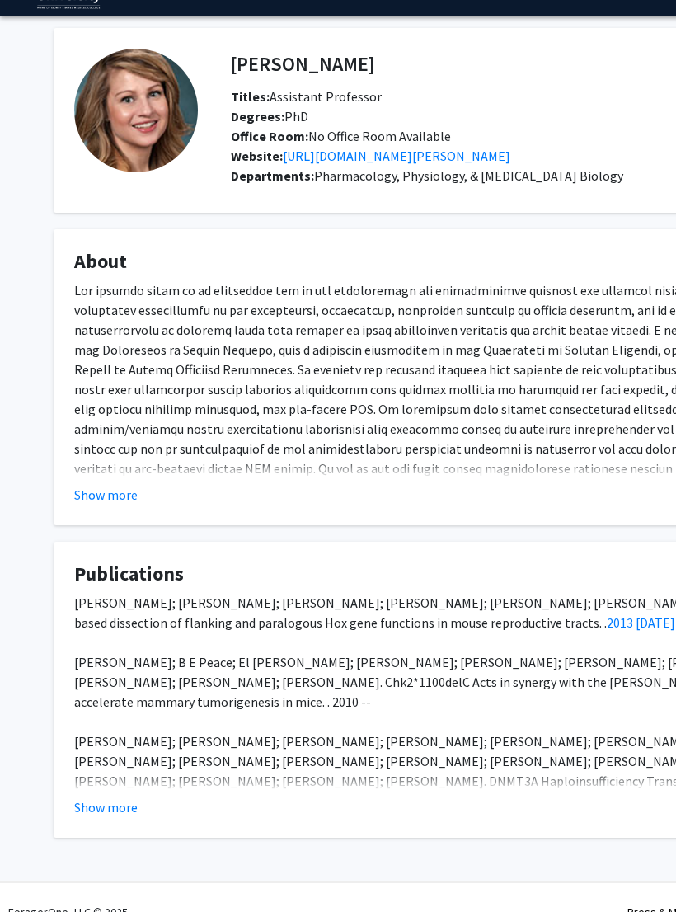
click at [510, 151] on link "https://research.jefferson.edu/labs/researcher/meyer-laboratory.html" at bounding box center [397, 156] width 228 height 16
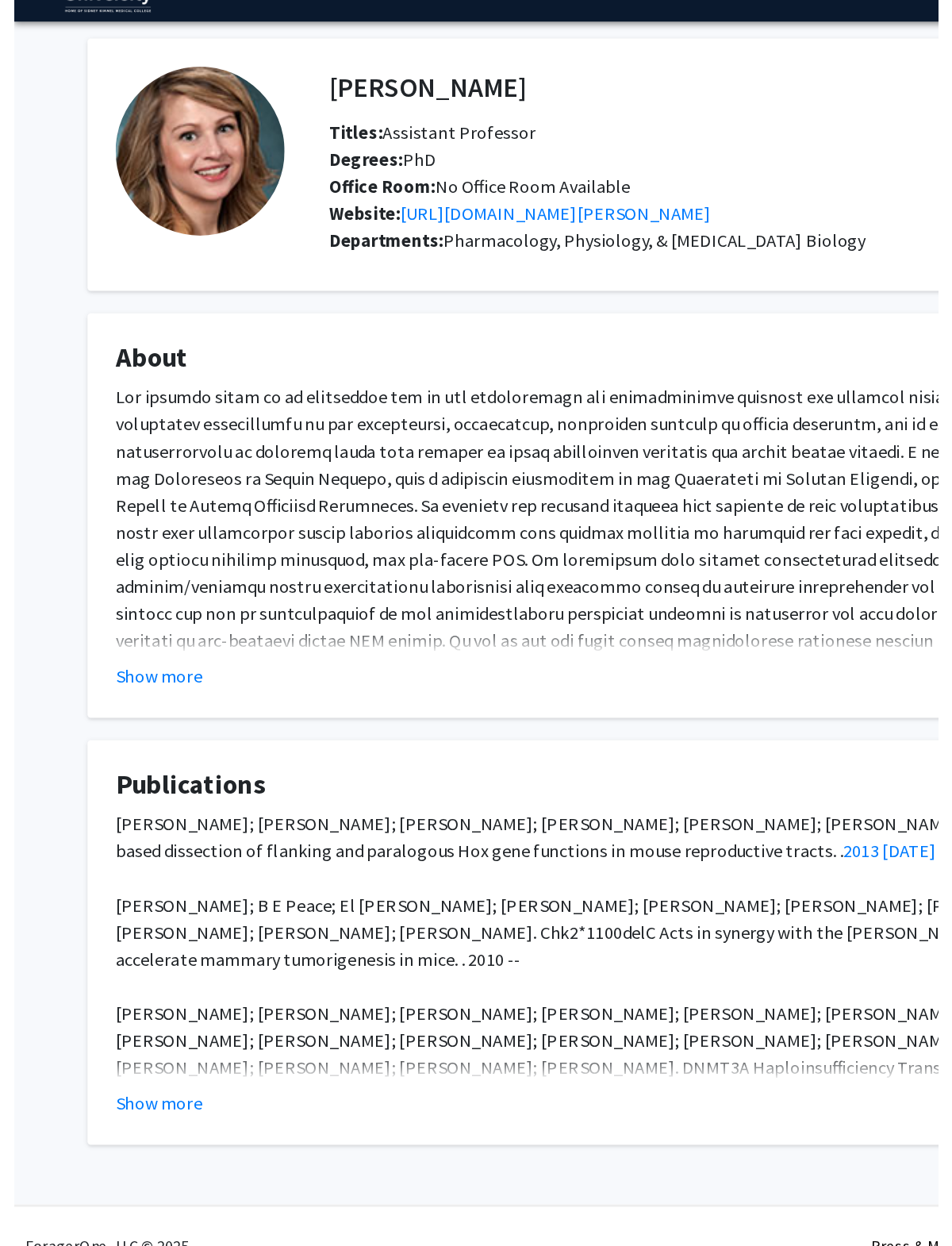
scroll to position [0, 0]
